Goal: Find specific page/section: Find specific page/section

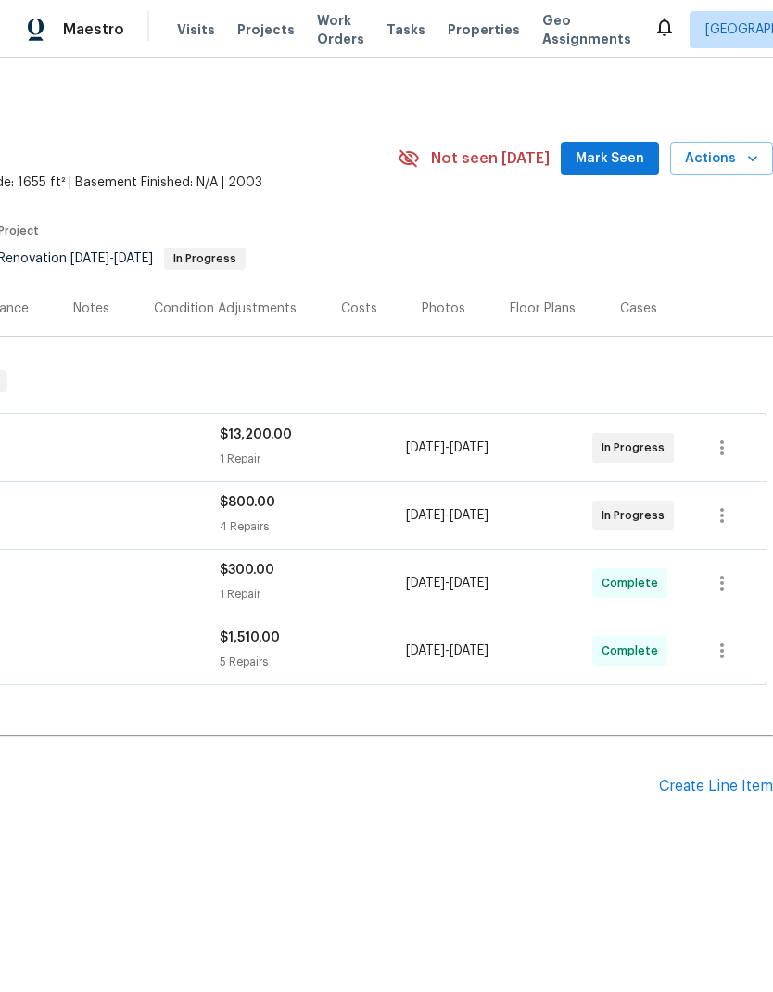
scroll to position [0, 275]
click at [629, 149] on span "Mark Seen" at bounding box center [610, 158] width 69 height 23
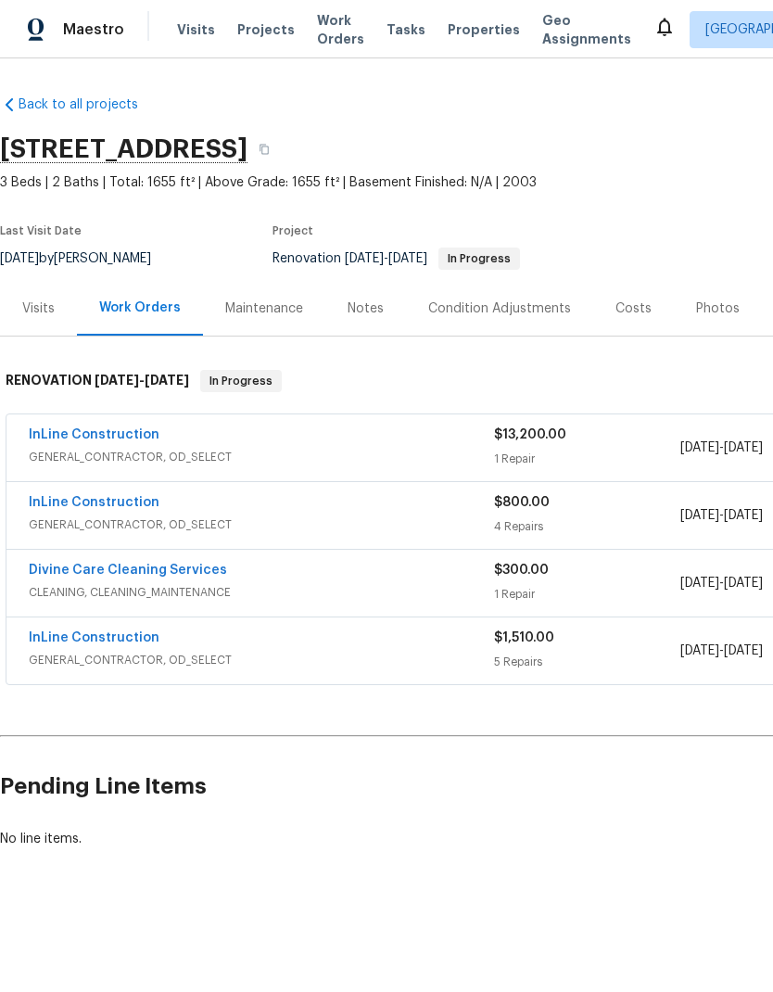
scroll to position [0, -6]
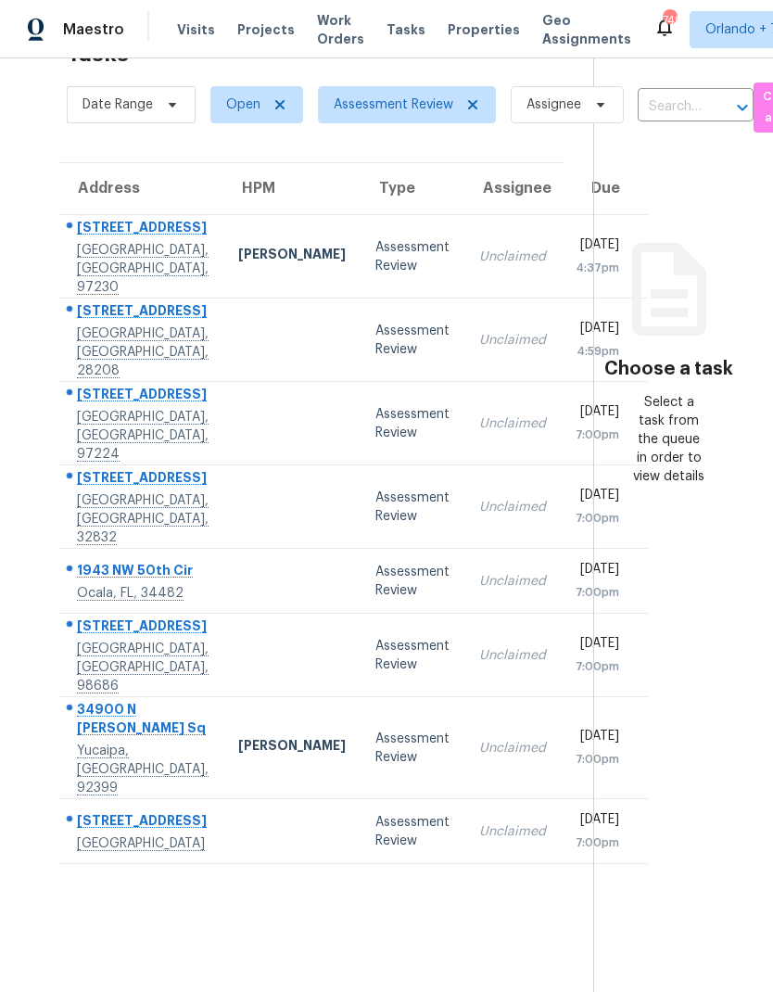
scroll to position [58, 0]
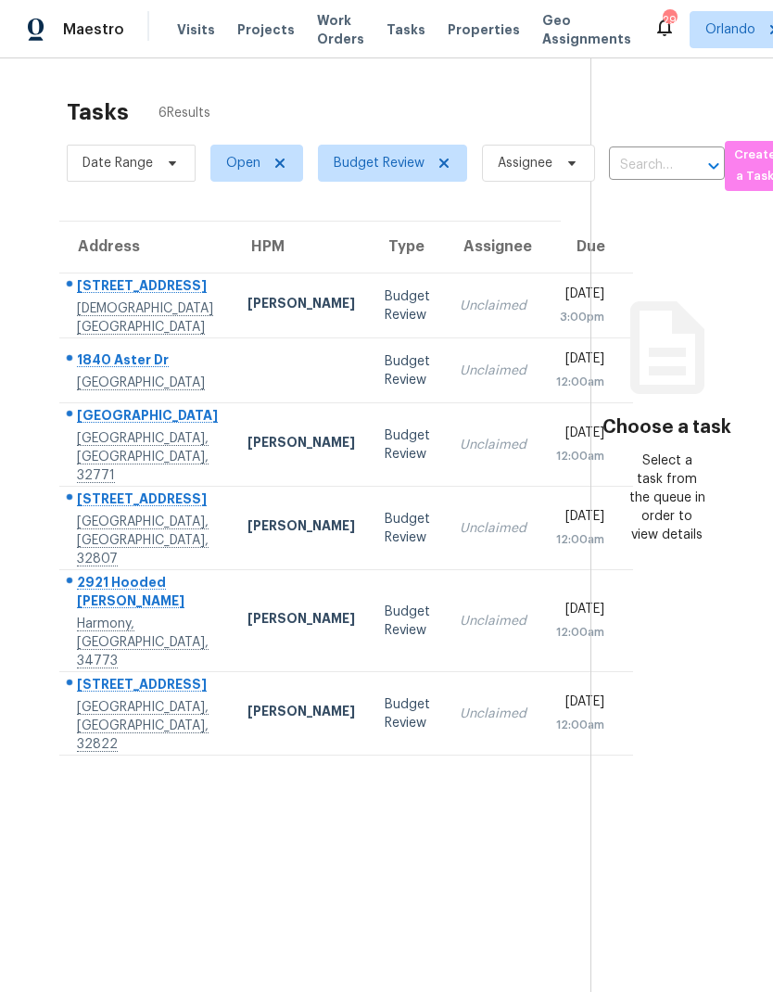
click at [169, 734] on td "3818 Laso Way Orlando, FL, 32822" at bounding box center [145, 713] width 173 height 83
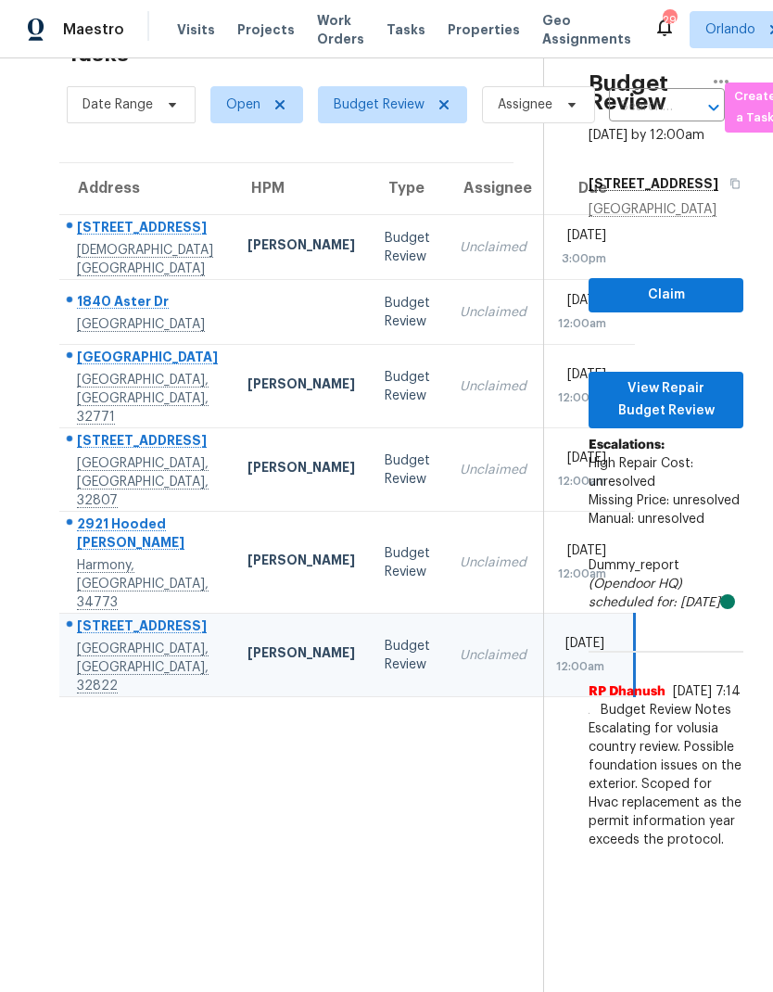
scroll to position [58, 0]
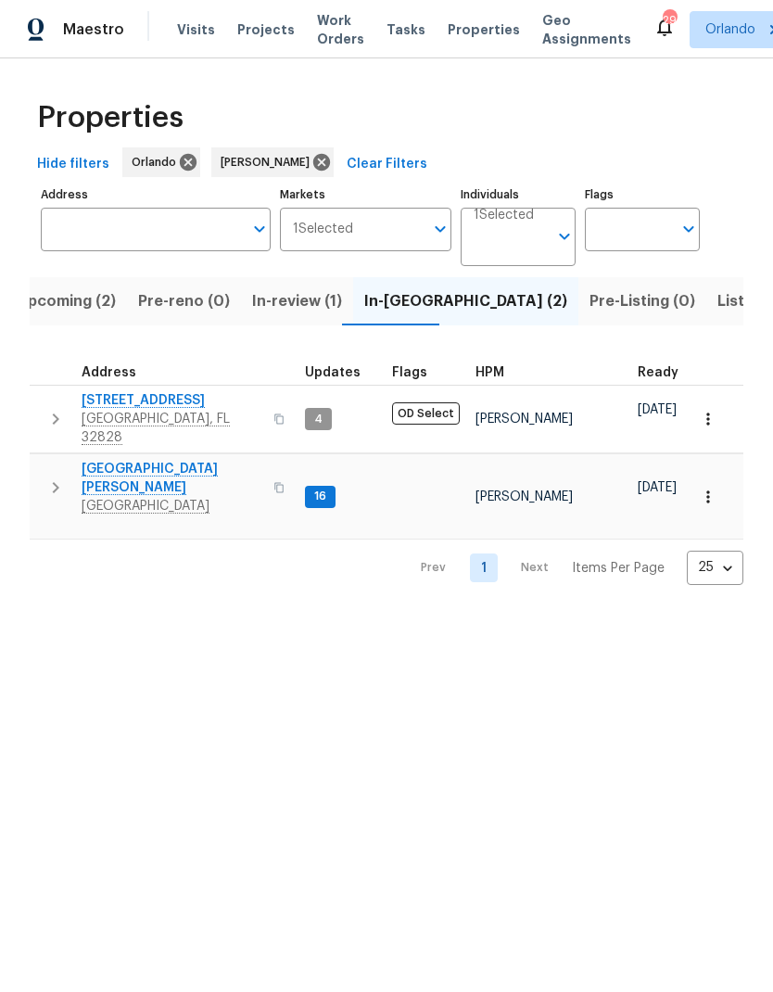
scroll to position [15, 0]
